Goal: Go to known website: Access a specific website the user already knows

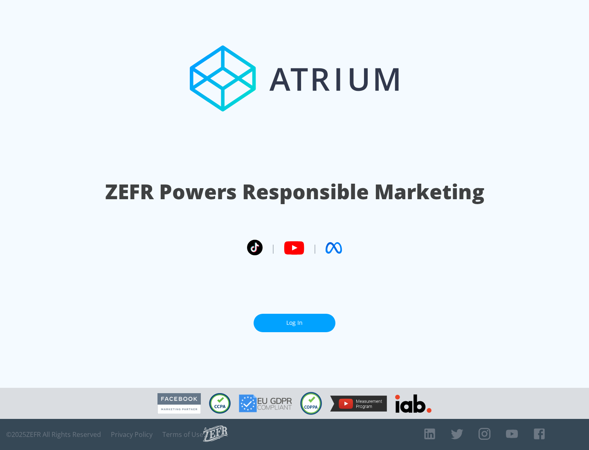
click at [294, 323] on link "Log In" at bounding box center [295, 323] width 82 height 18
